Goal: Task Accomplishment & Management: Manage account settings

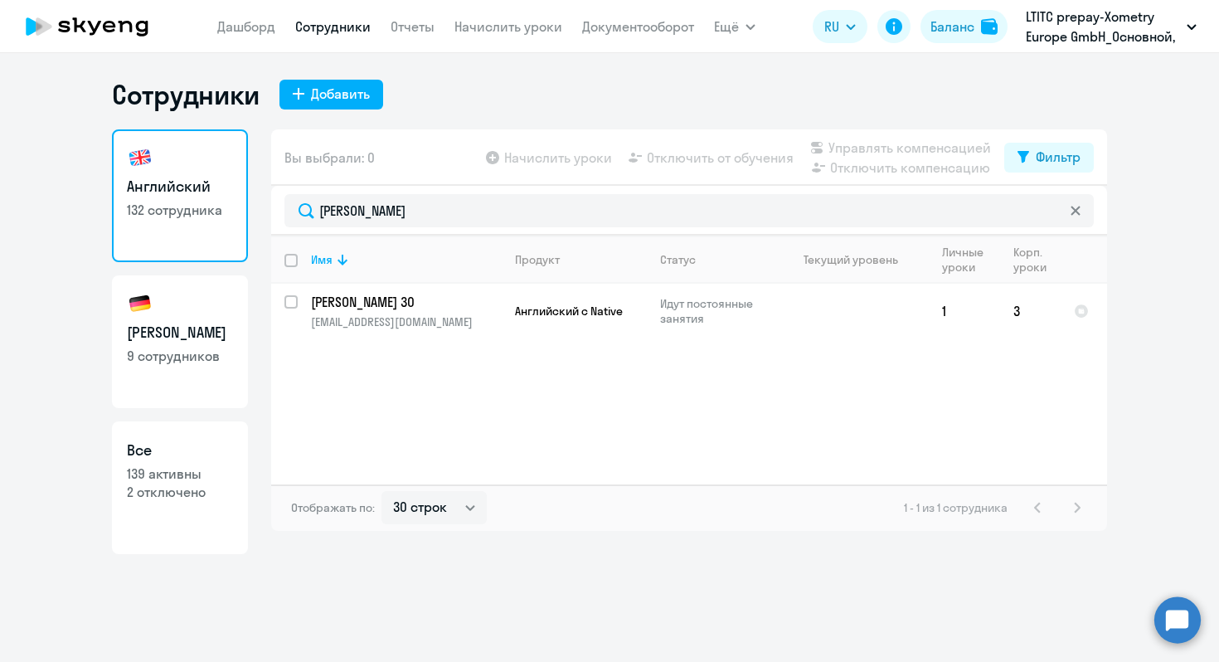
select select "30"
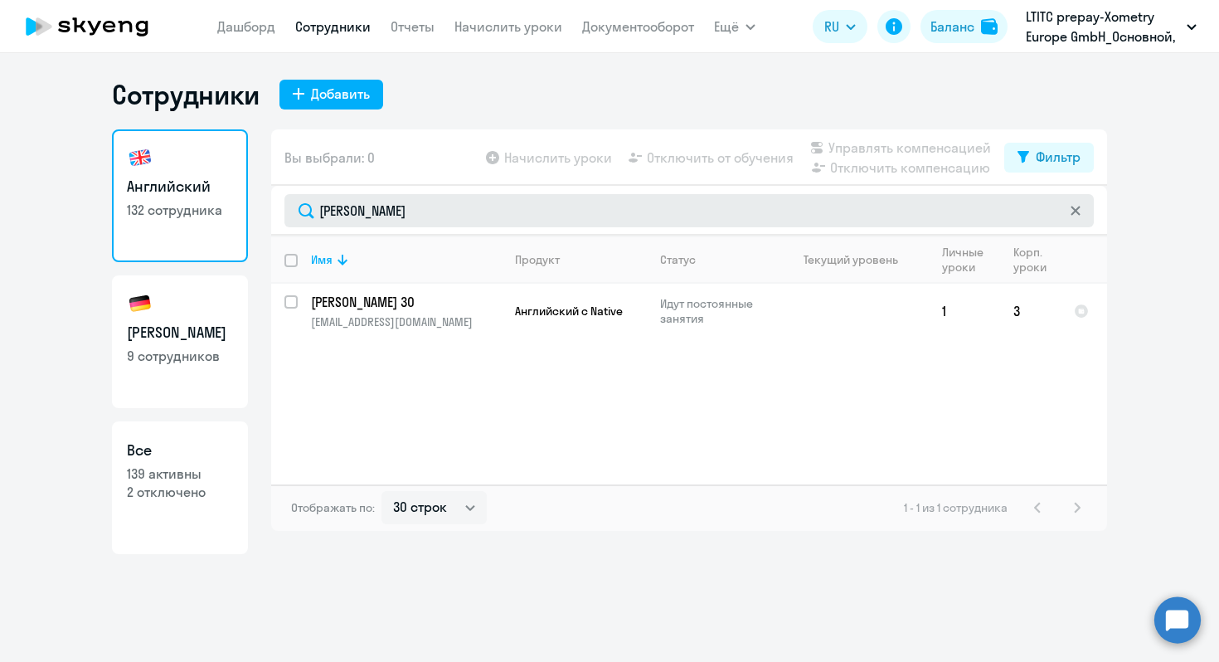
drag, startPoint x: 362, startPoint y: 216, endPoint x: 308, endPoint y: 210, distance: 54.3
click at [308, 210] on input "[PERSON_NAME]" at bounding box center [690, 210] width 810 height 33
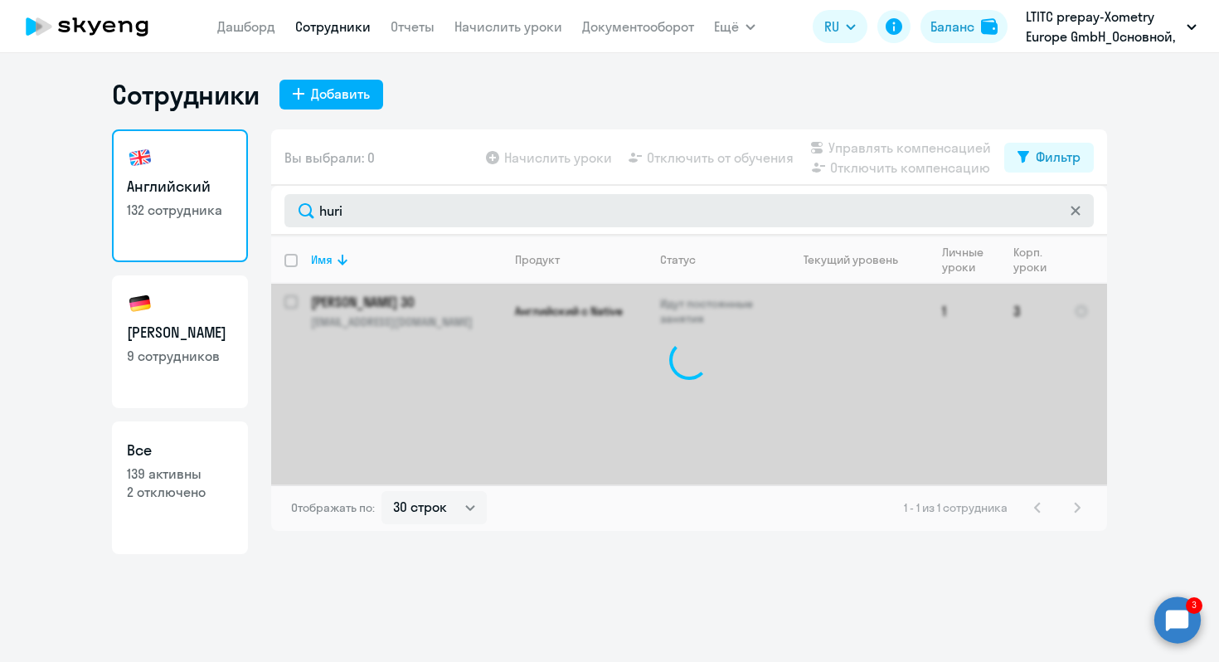
type input "hurin"
click at [421, 214] on input "hurin" at bounding box center [690, 210] width 810 height 33
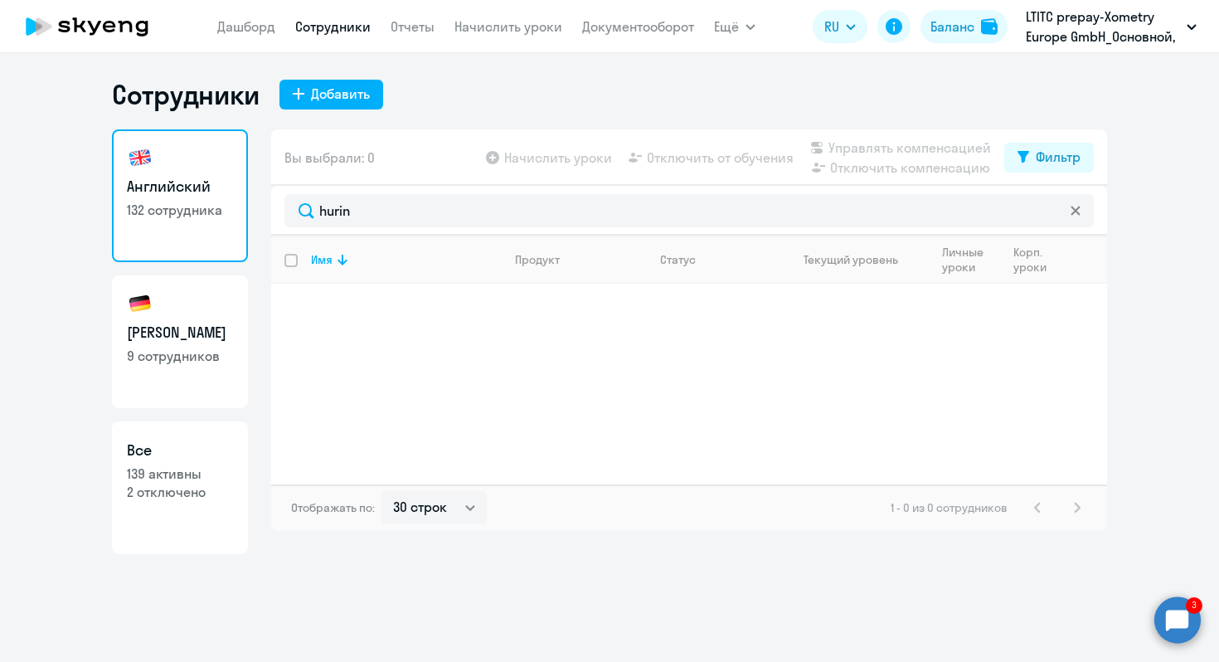
drag, startPoint x: 374, startPoint y: 208, endPoint x: 268, endPoint y: 208, distance: 106.2
click at [268, 208] on div "Английский 132 сотрудника Немецкий 9 сотрудников Все 139 активны 2 отключено Вы…" at bounding box center [609, 341] width 995 height 425
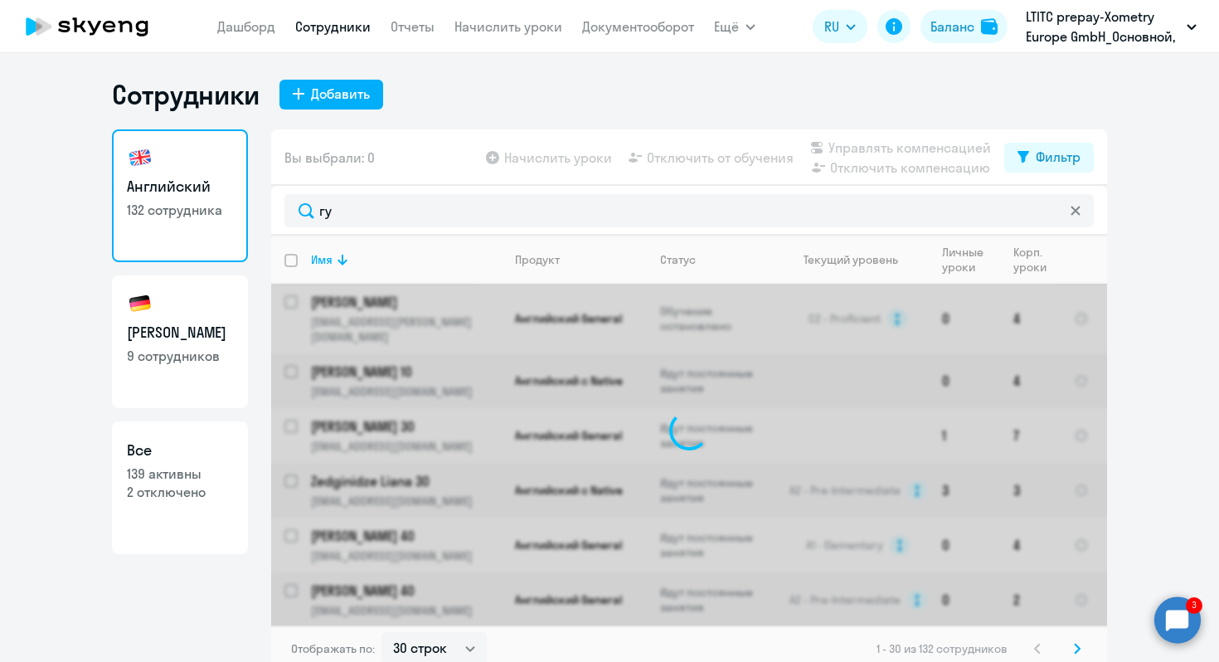
type input "г"
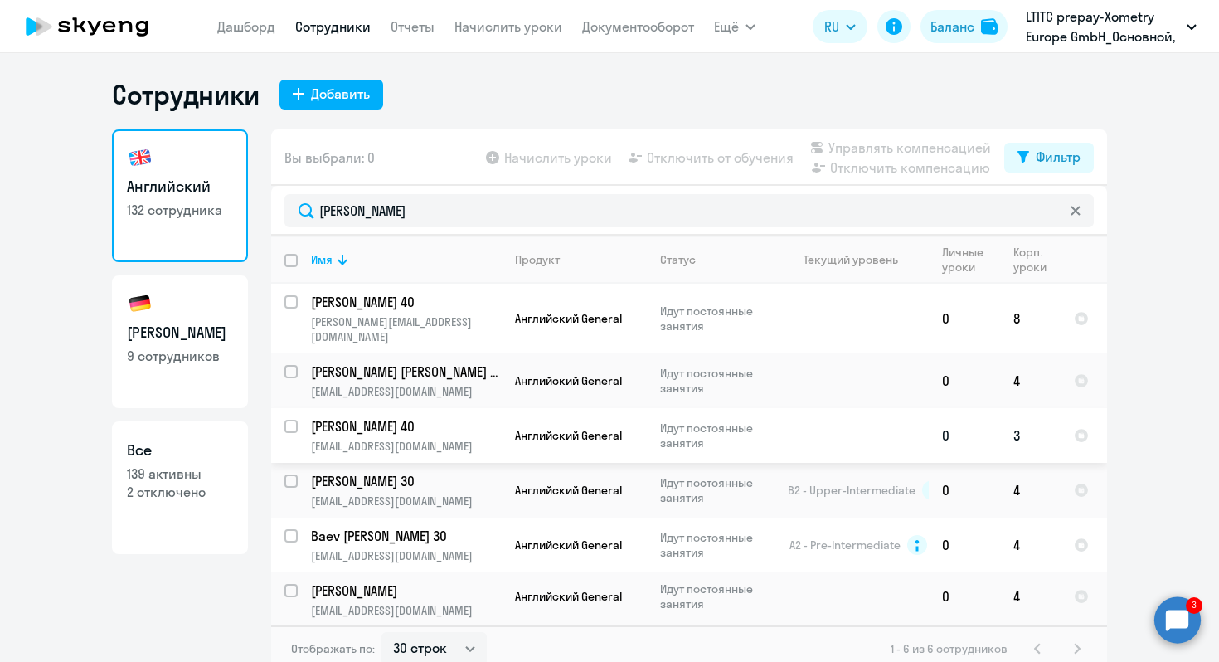
scroll to position [3, 0]
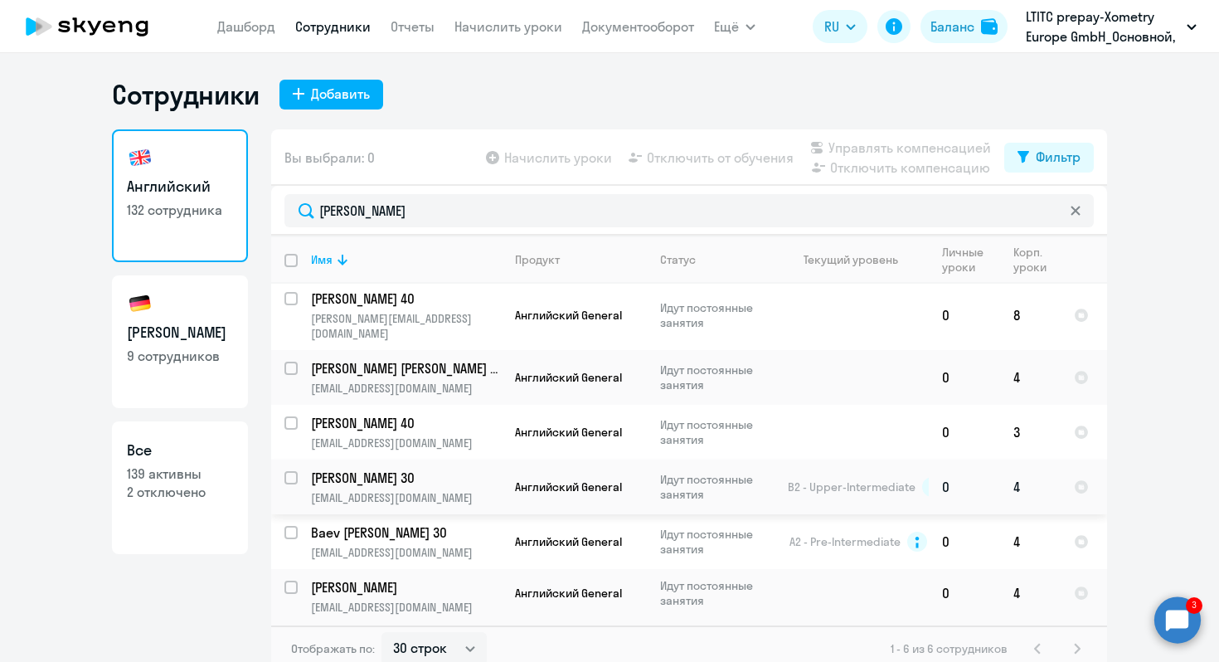
type input "[PERSON_NAME]"
click at [790, 479] on span "B2 - Upper-Intermediate" at bounding box center [852, 486] width 128 height 15
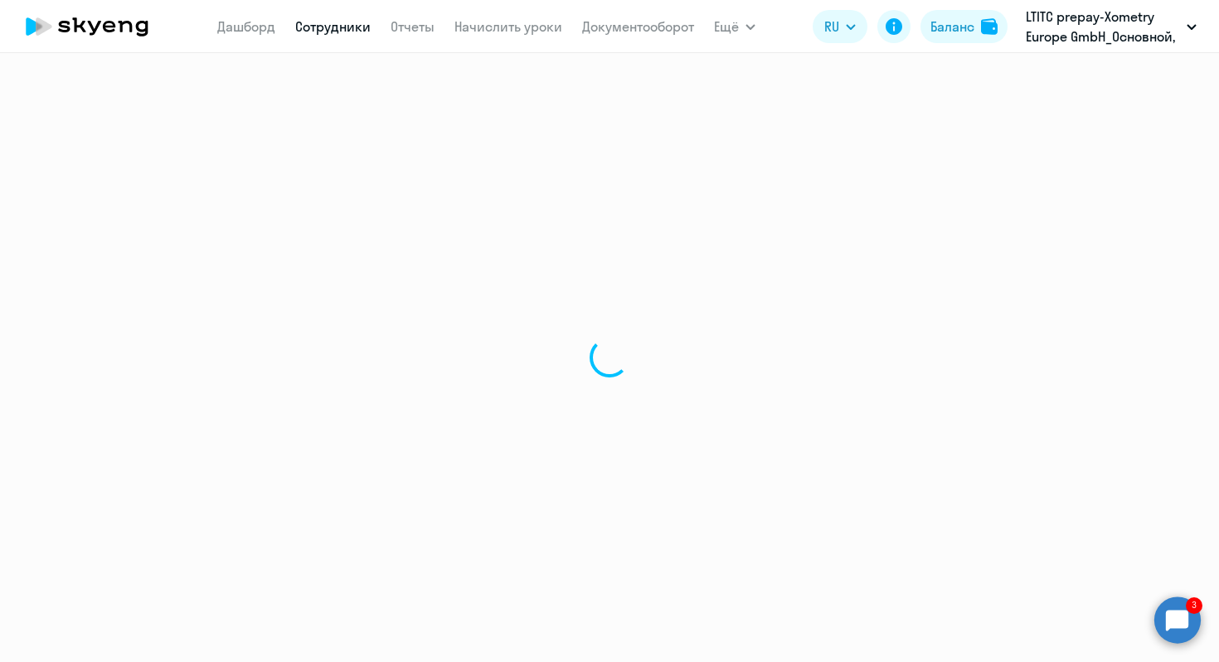
select select "english"
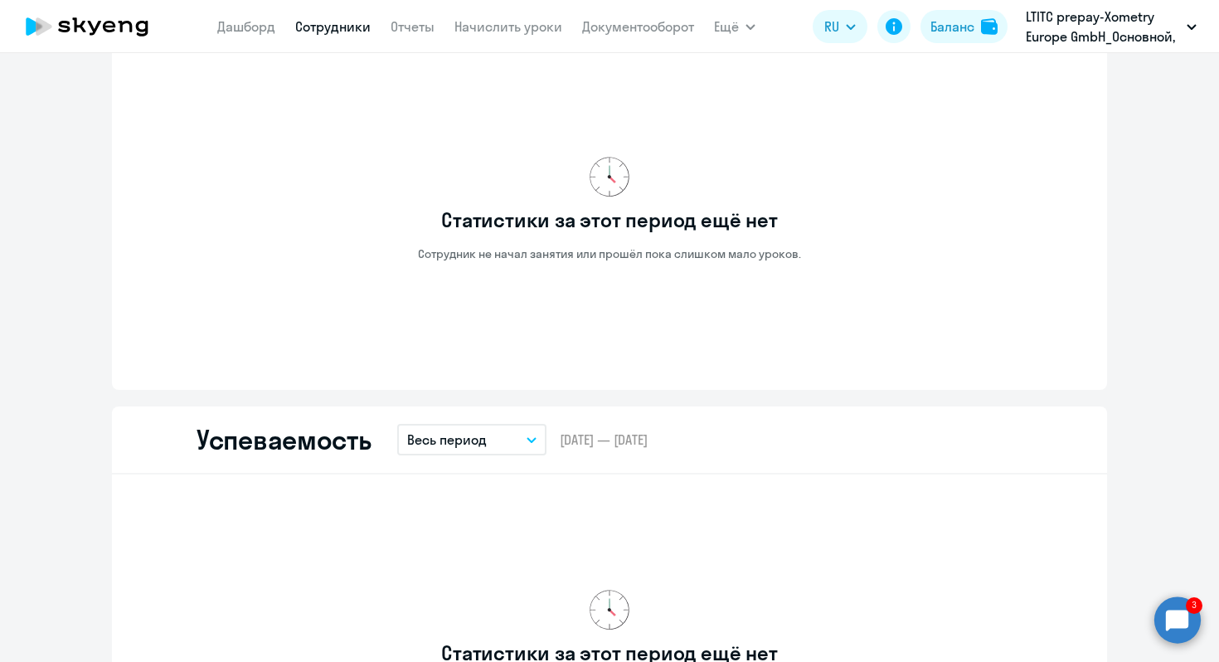
scroll to position [25, 0]
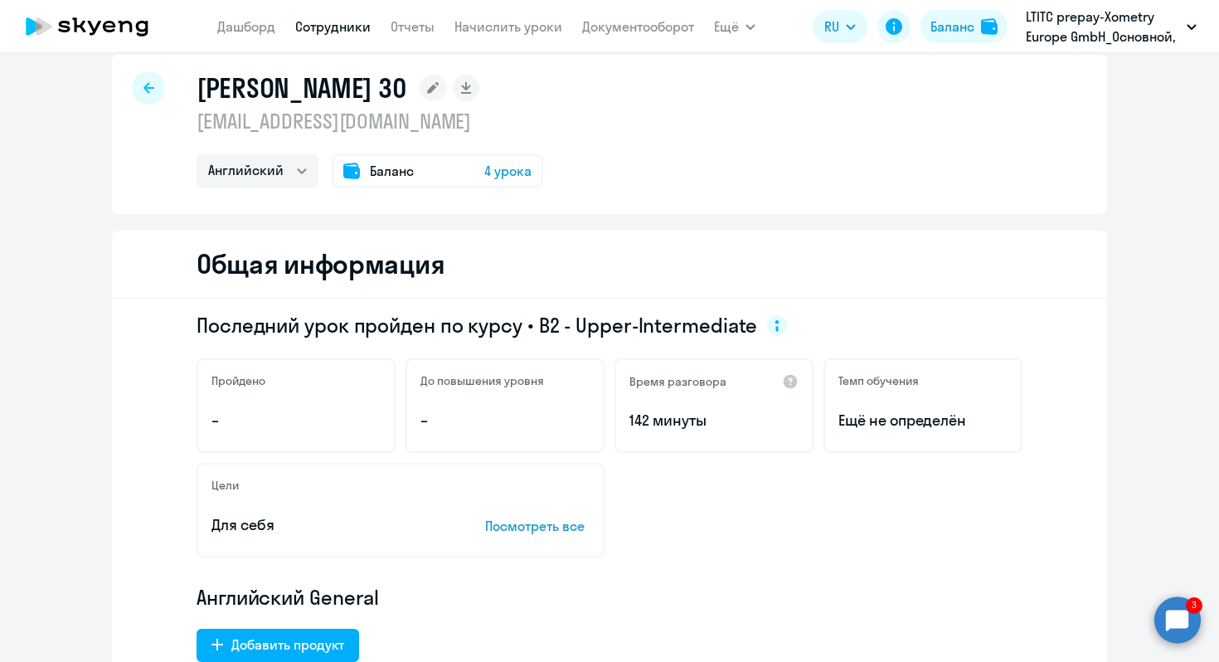
click at [144, 79] on div at bounding box center [148, 87] width 33 height 33
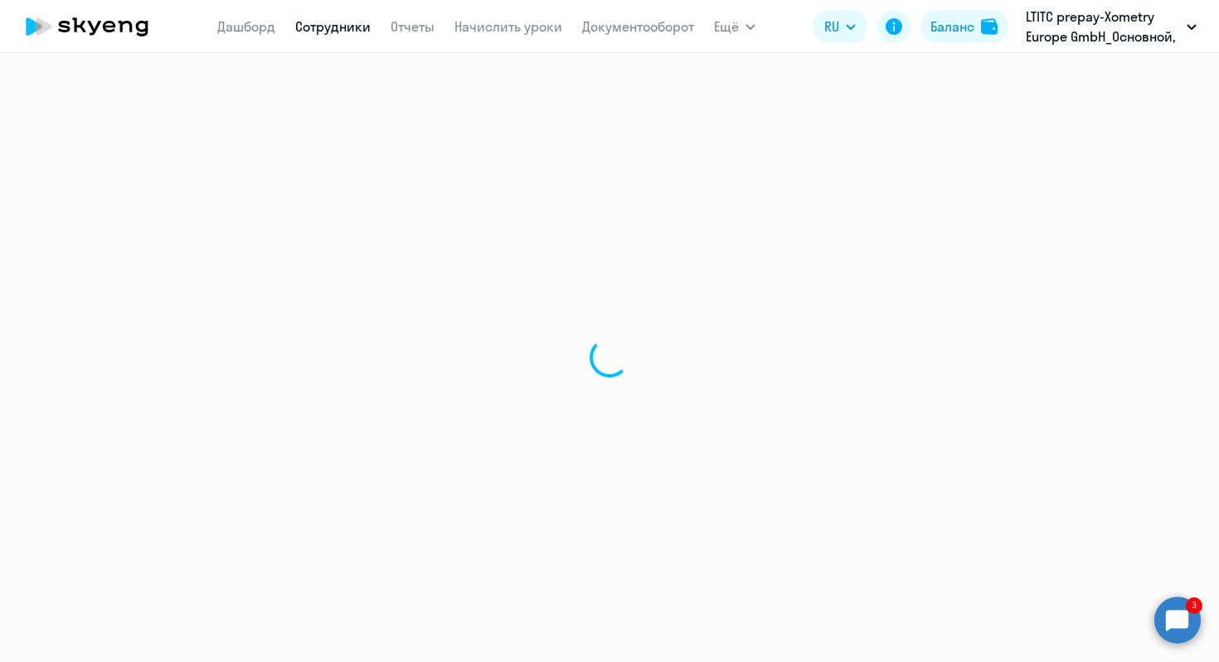
select select "30"
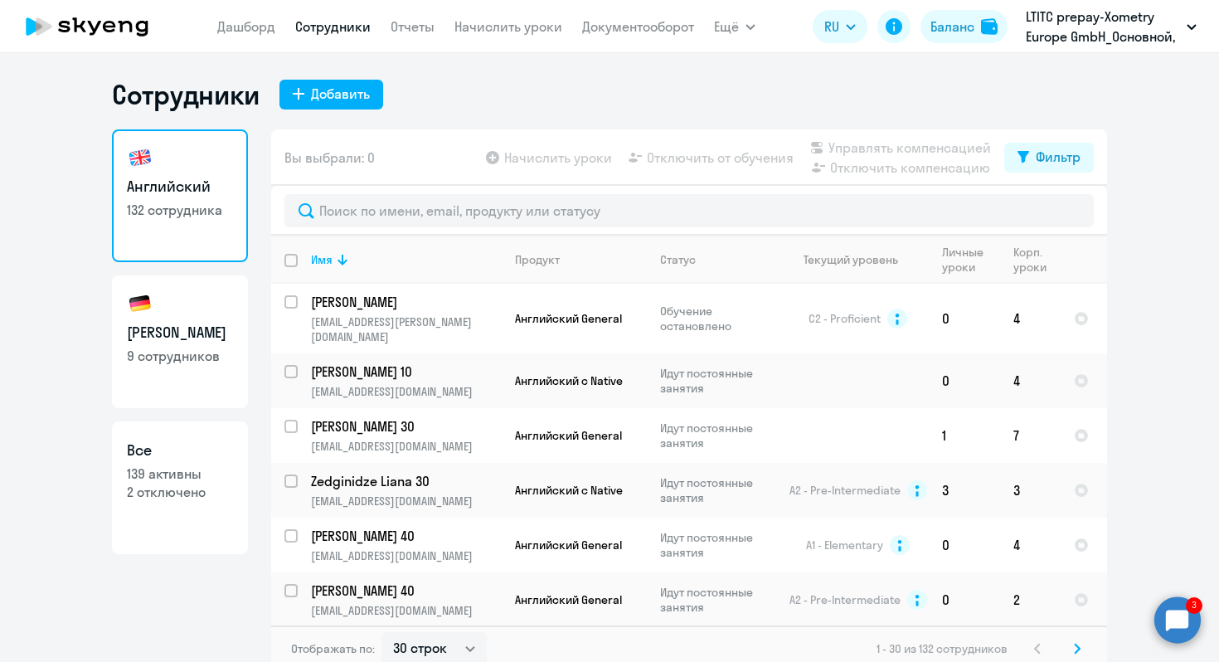
click at [717, 160] on app-table-action-button "Отключить от обучения" at bounding box center [709, 158] width 168 height 20
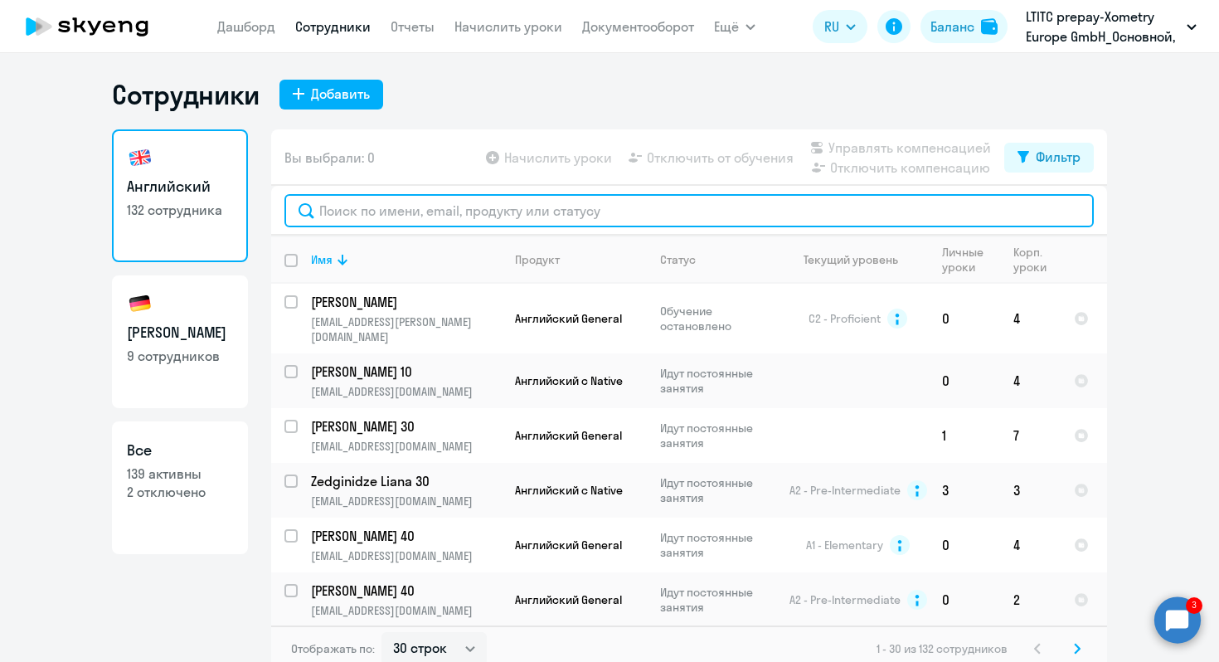
click at [325, 214] on input "text" at bounding box center [690, 210] width 810 height 33
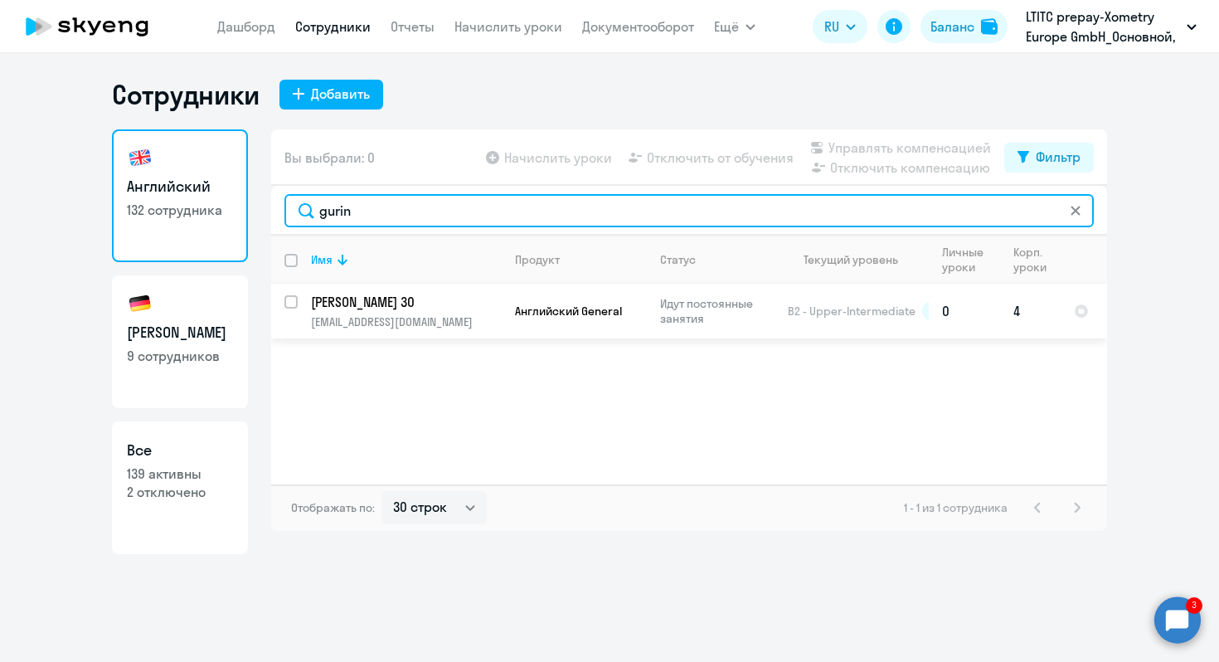
type input "gurin"
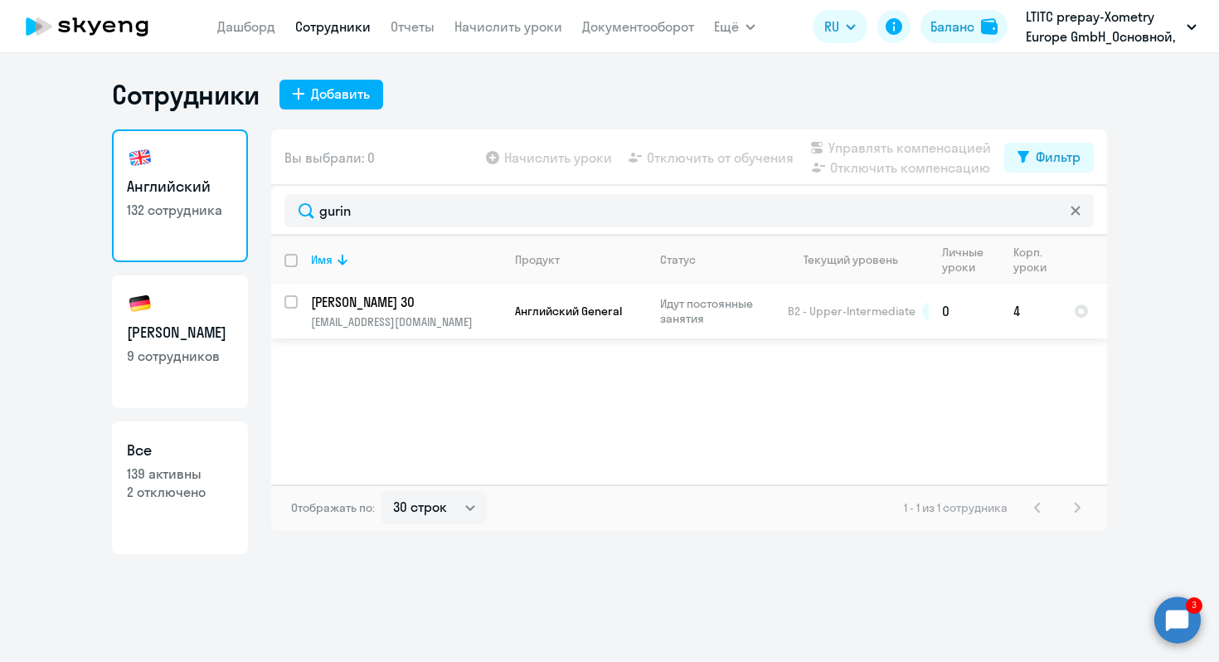
click at [291, 303] on input "select row 12285286" at bounding box center [301, 311] width 33 height 33
checkbox input "true"
click at [737, 153] on span "Отключить от обучения" at bounding box center [720, 158] width 147 height 20
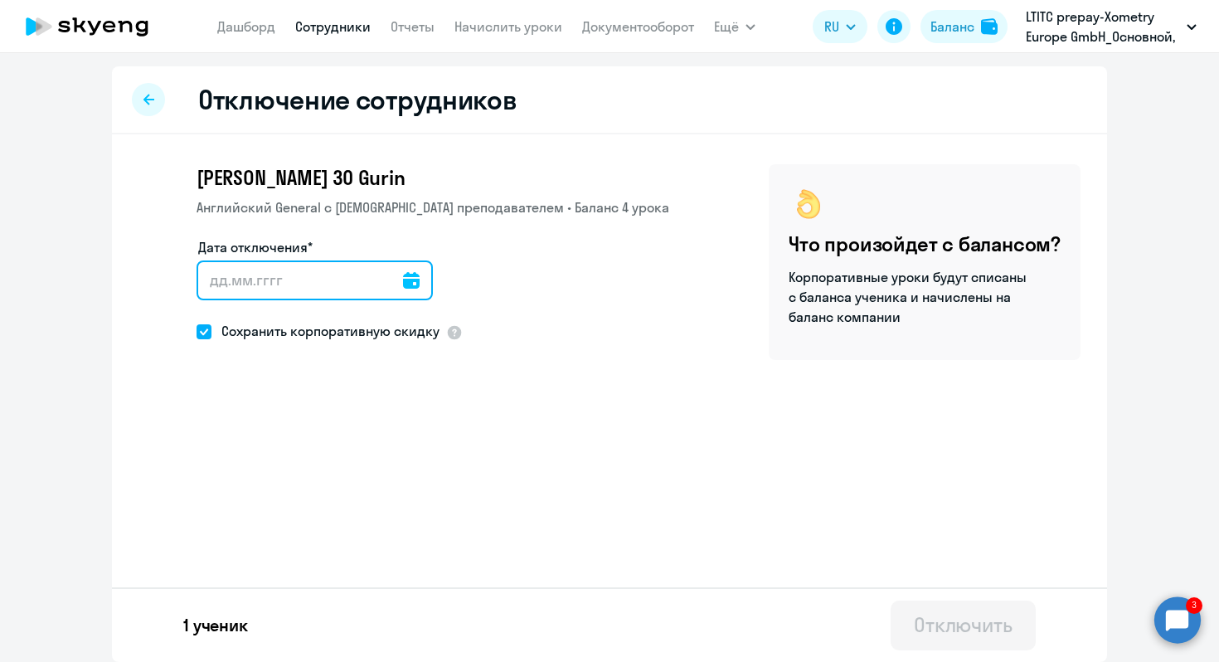
click at [347, 285] on input "Дата отключения*" at bounding box center [315, 280] width 236 height 40
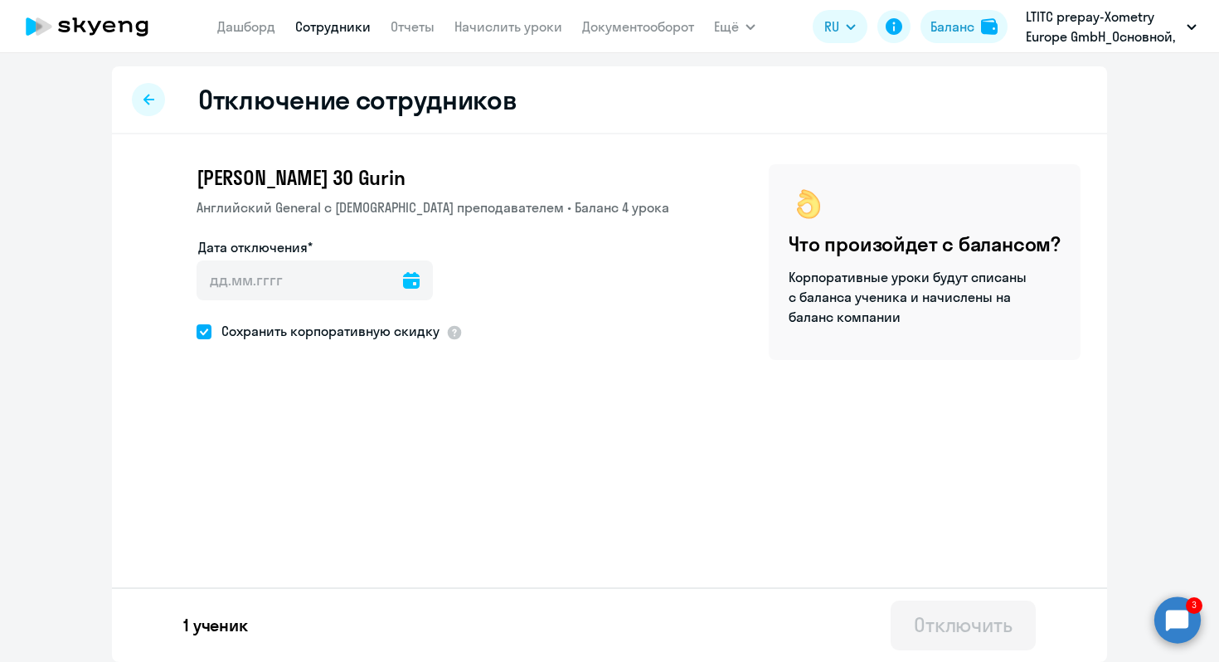
click at [423, 285] on div "Дата отключения*" at bounding box center [433, 278] width 473 height 83
click at [403, 285] on icon at bounding box center [411, 280] width 17 height 17
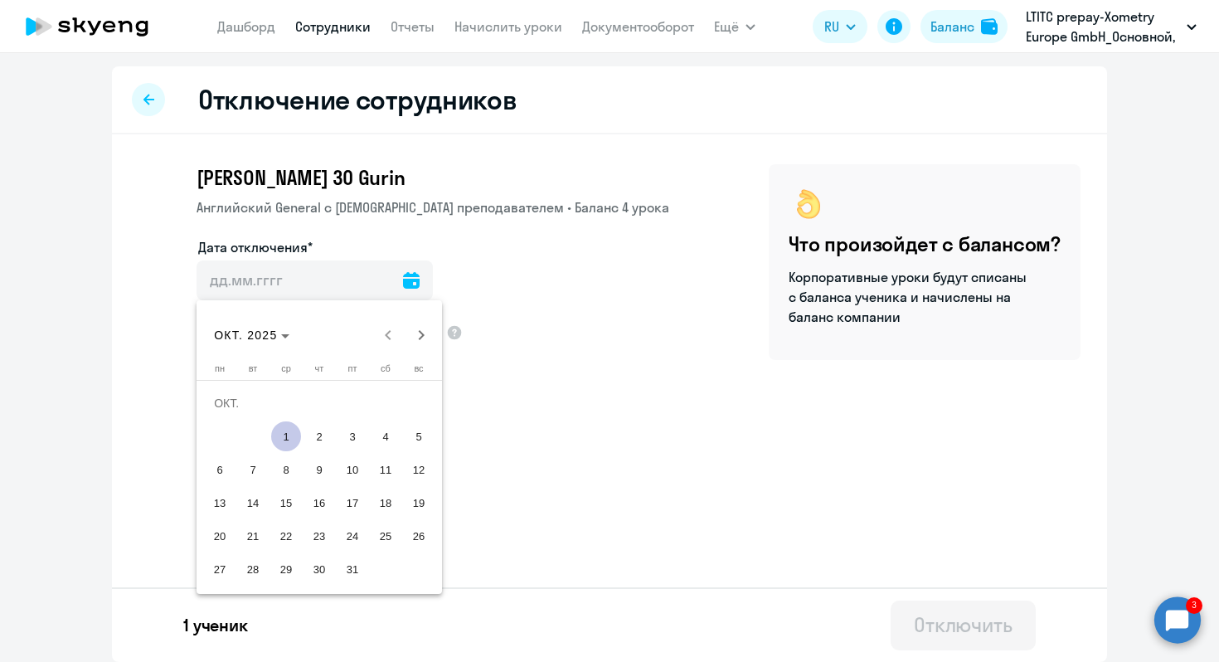
click at [287, 433] on span "1" at bounding box center [286, 436] width 30 height 30
type input "[DATE]"
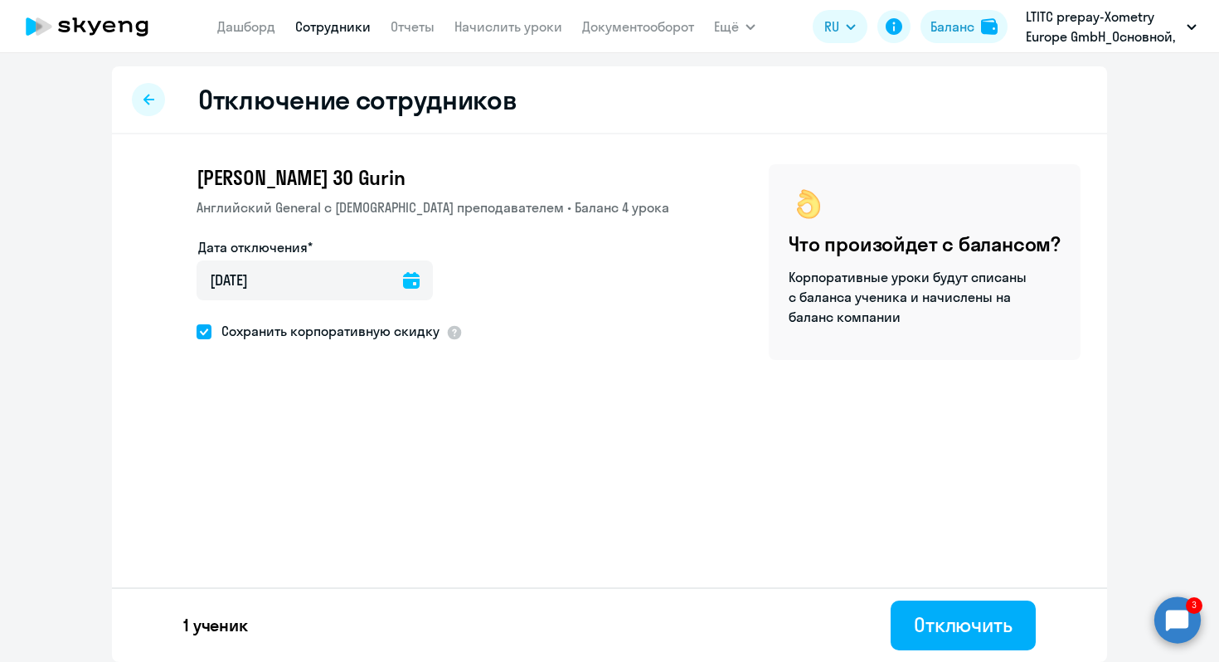
click at [403, 282] on icon at bounding box center [411, 280] width 17 height 17
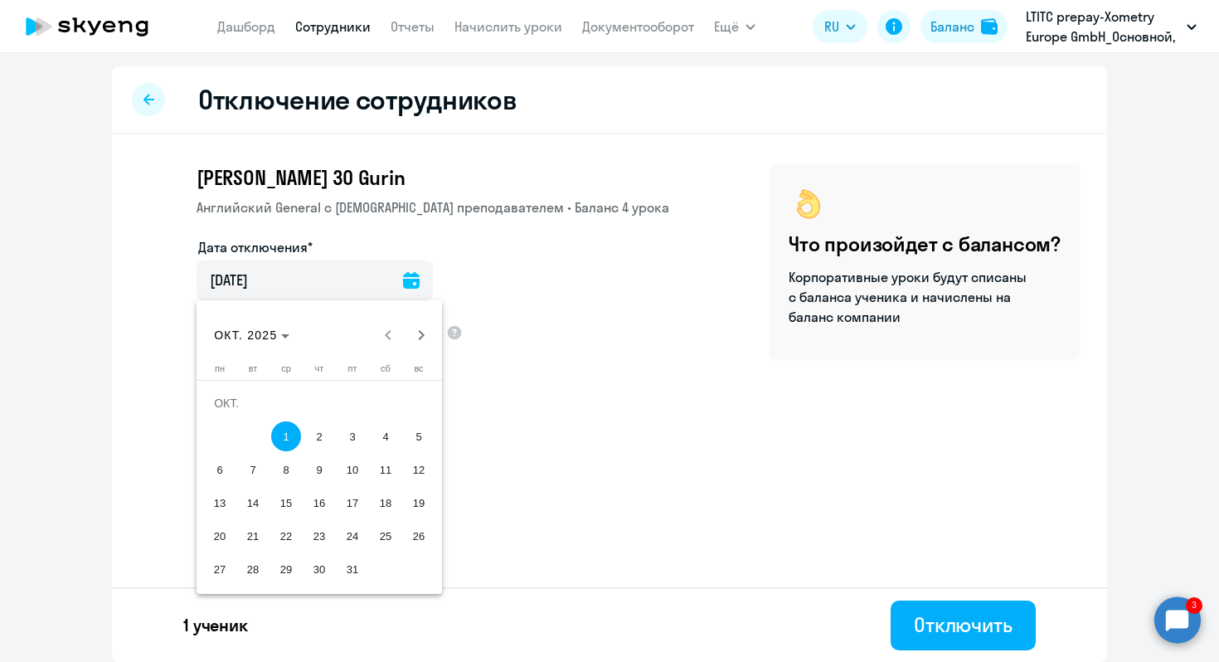
click at [385, 338] on div "[DATE] [DATE]" at bounding box center [319, 335] width 237 height 33
click at [829, 523] on div at bounding box center [609, 331] width 1219 height 662
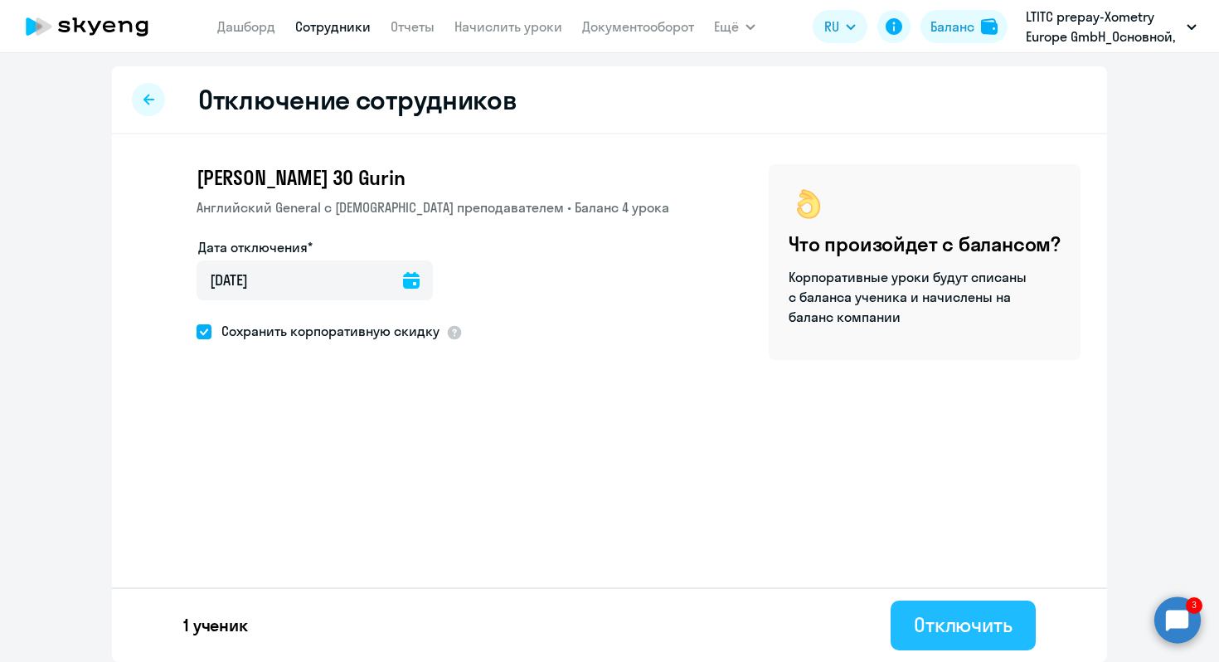
click at [956, 625] on div "Отключить" at bounding box center [963, 624] width 99 height 27
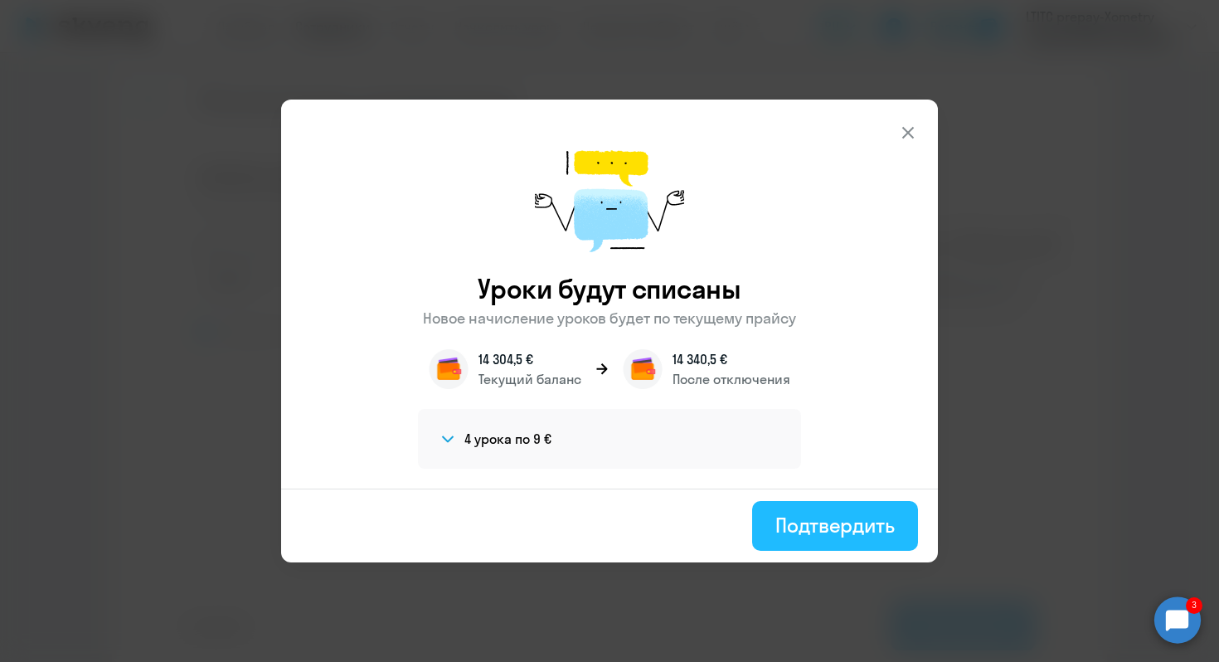
click at [878, 527] on div "Подтвердить" at bounding box center [835, 525] width 119 height 27
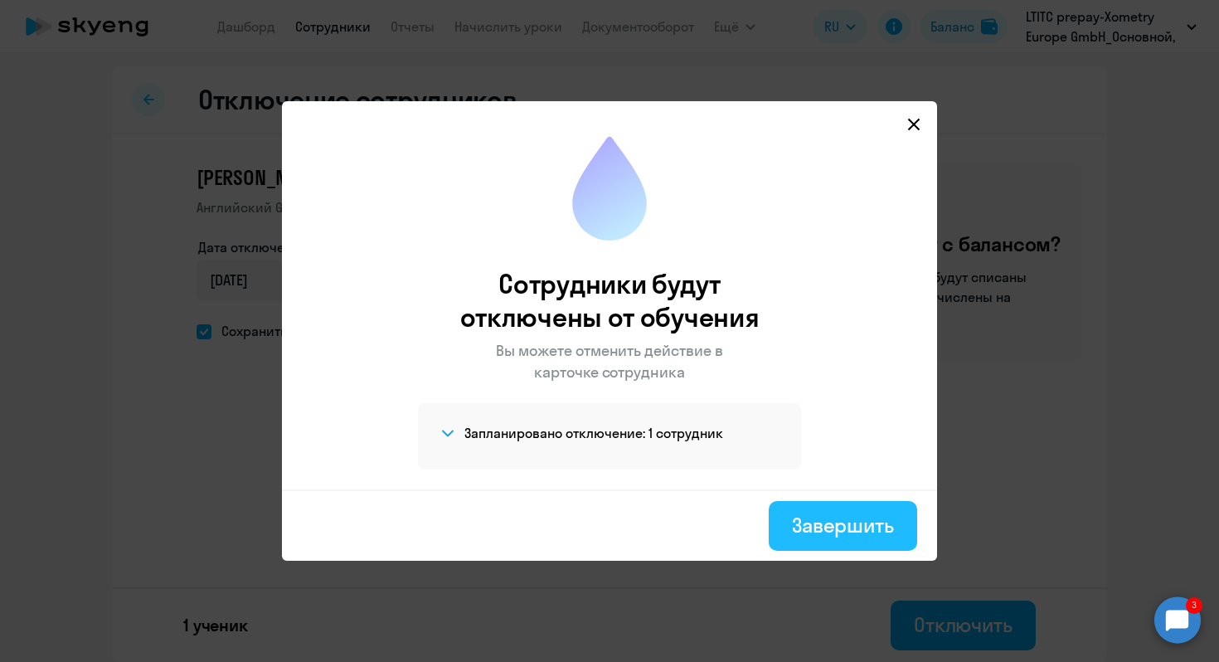
click at [817, 520] on div "Завершить" at bounding box center [843, 525] width 102 height 27
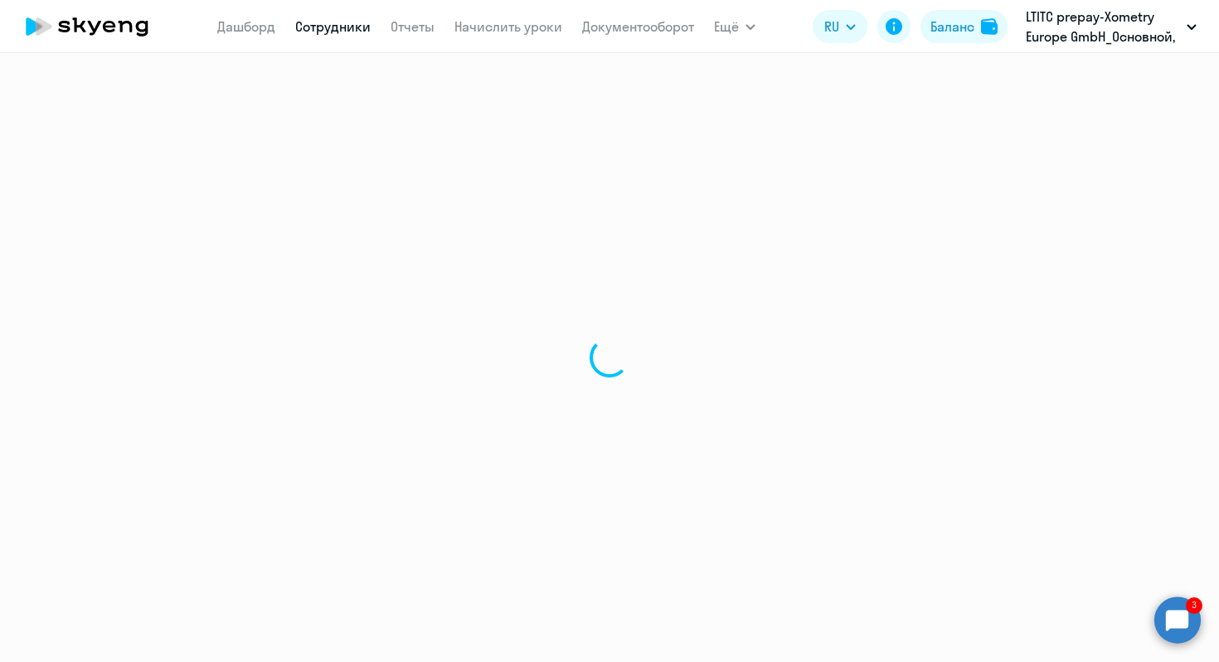
select select "30"
